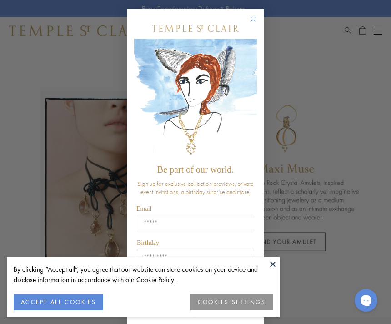
click at [254, 22] on circle "Close dialog" at bounding box center [253, 19] width 11 height 11
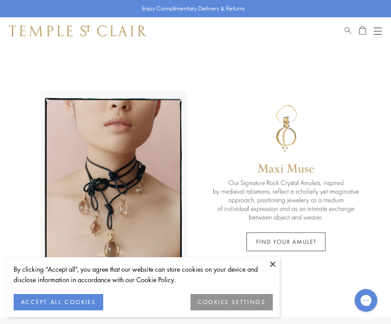
click at [277, 267] on button at bounding box center [273, 264] width 14 height 14
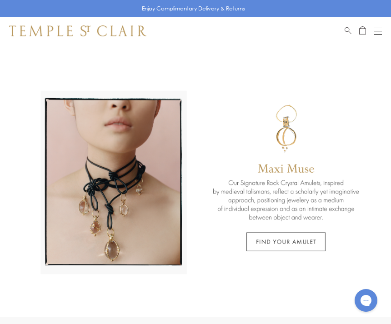
click at [379, 29] on button "Open navigation" at bounding box center [378, 30] width 8 height 11
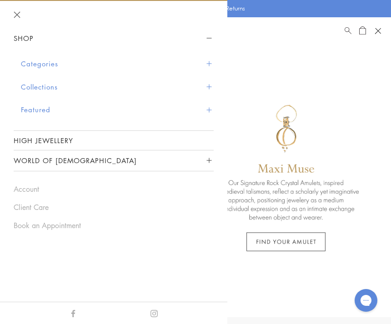
click at [211, 94] on button "Collections" at bounding box center [117, 87] width 193 height 23
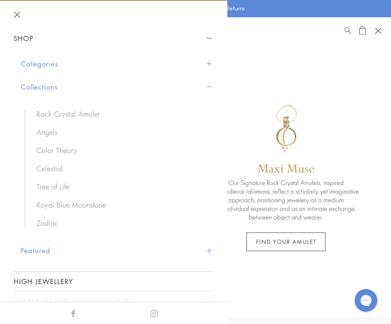
click at [65, 153] on link "Color Theory" at bounding box center [120, 151] width 168 height 10
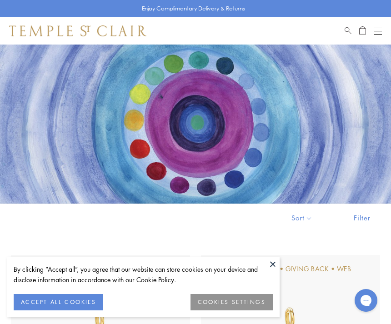
click at [278, 266] on button at bounding box center [273, 264] width 14 height 14
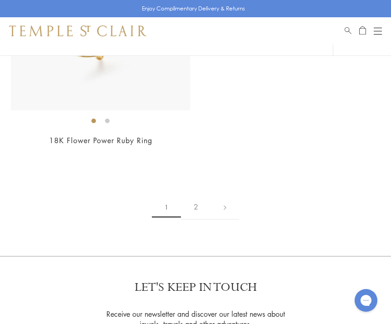
scroll to position [6837, 0]
click at [201, 197] on link "2" at bounding box center [196, 206] width 30 height 25
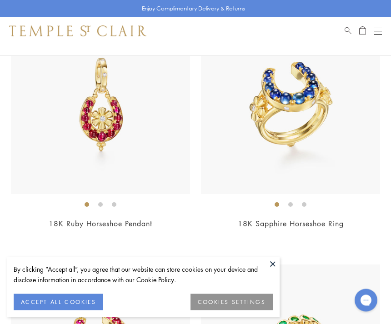
scroll to position [997, 0]
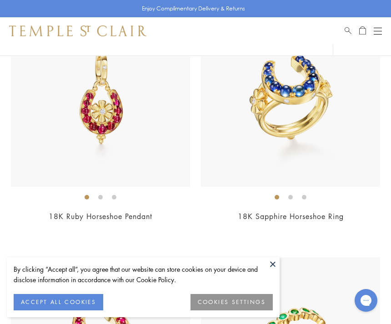
click at [278, 271] on button at bounding box center [273, 264] width 14 height 14
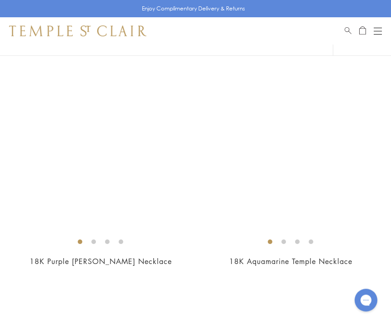
scroll to position [5446, 0]
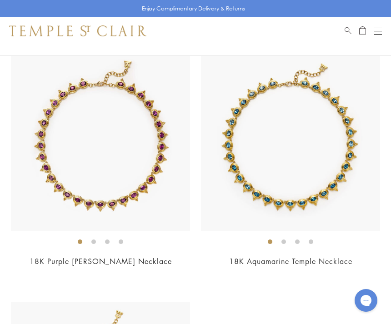
click at [349, 33] on span "Search" at bounding box center [348, 29] width 7 height 8
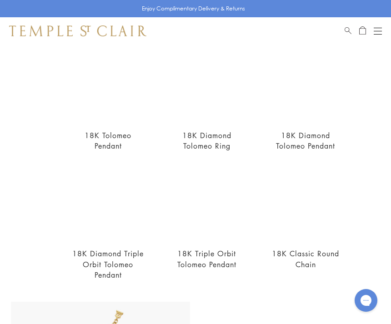
scroll to position [86, 0]
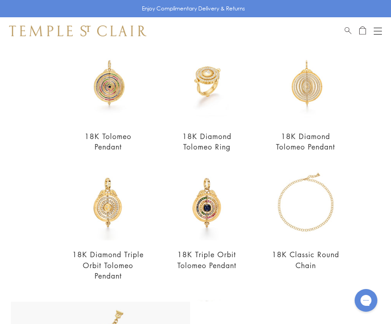
type input "*******"
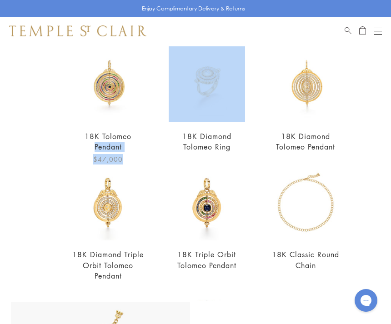
click at [124, 105] on img at bounding box center [108, 84] width 76 height 76
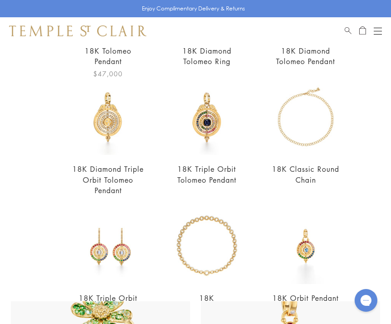
scroll to position [174, 0]
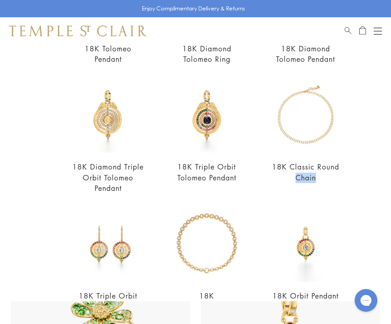
click at [253, 121] on div "18K Classic Round Chain From $6,500" at bounding box center [294, 141] width 99 height 129
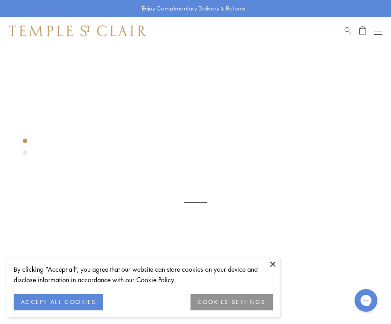
scroll to position [45, 0]
